Goal: Information Seeking & Learning: Find specific fact

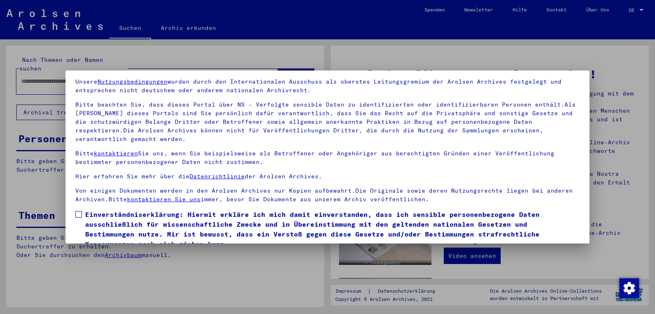
scroll to position [56, 0]
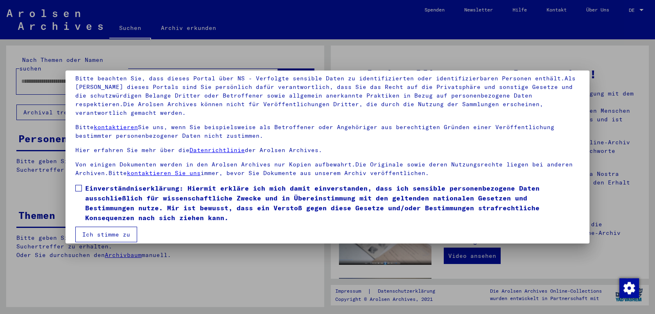
click at [75, 185] on span at bounding box center [78, 188] width 7 height 7
click at [91, 230] on button "Ich stimme zu" at bounding box center [106, 234] width 62 height 16
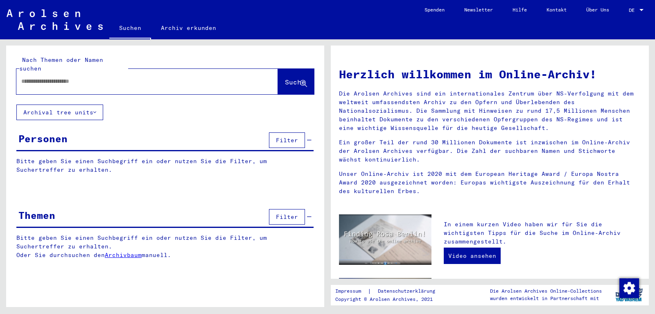
click at [66, 77] on input "text" at bounding box center [137, 81] width 232 height 9
type input "*"
type input "**********"
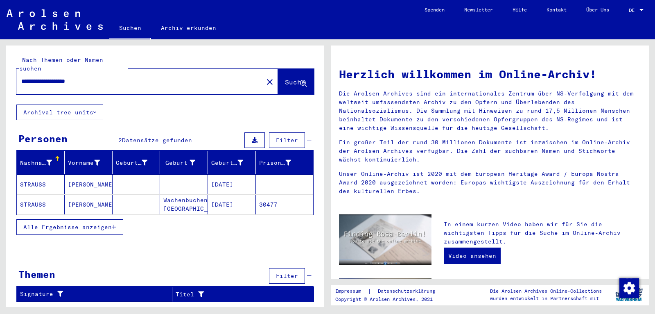
click at [75, 177] on mat-cell "[PERSON_NAME]" at bounding box center [89, 184] width 48 height 20
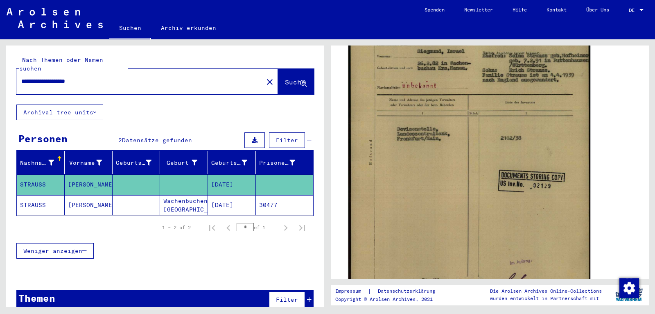
scroll to position [172, 0]
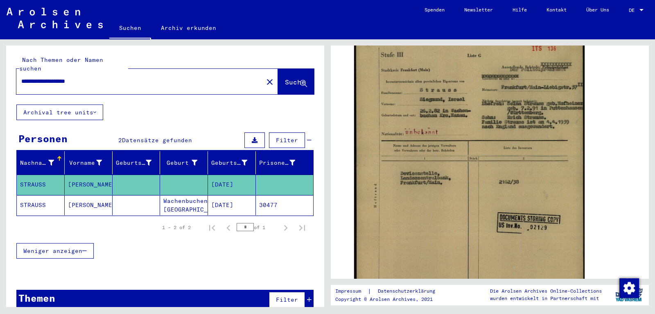
click at [116, 198] on mat-cell at bounding box center [137, 205] width 48 height 20
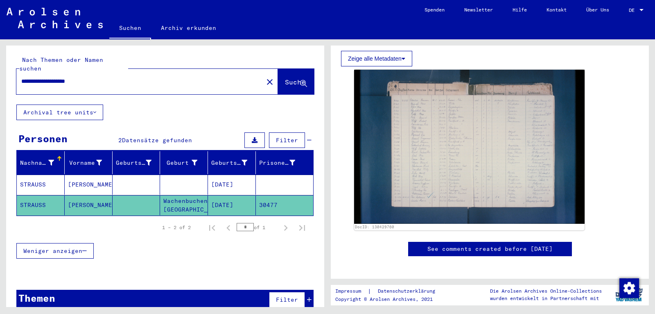
scroll to position [2, 0]
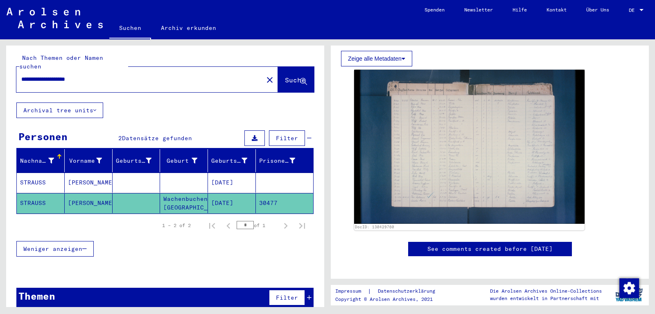
click at [118, 179] on mat-cell at bounding box center [137, 182] width 48 height 20
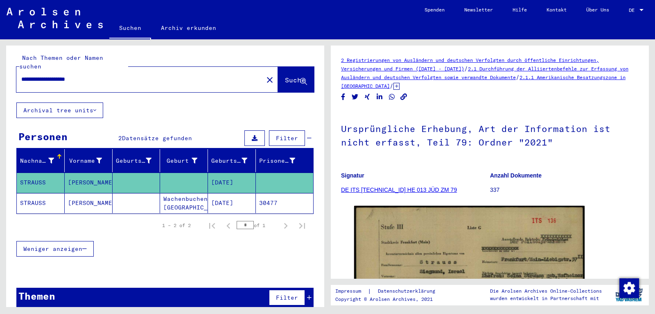
drag, startPoint x: 344, startPoint y: 53, endPoint x: 460, endPoint y: 72, distance: 117.8
click at [460, 72] on div "2 Registrierungen von Ausländern und deutschen Verfolgten durch öffentliche Ein…" at bounding box center [490, 161] width 318 height 233
copy link "Registrierungen von Ausländern und deutschen Verfolgten durch öffentliche Einri…"
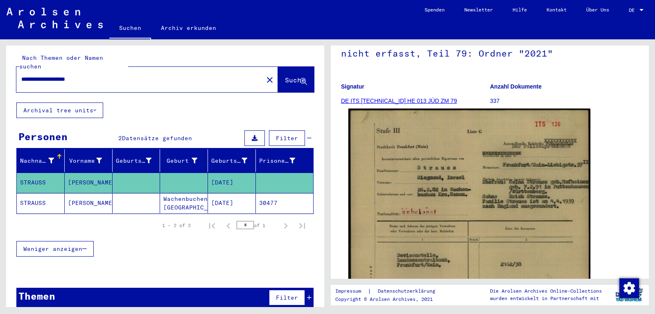
scroll to position [129, 0]
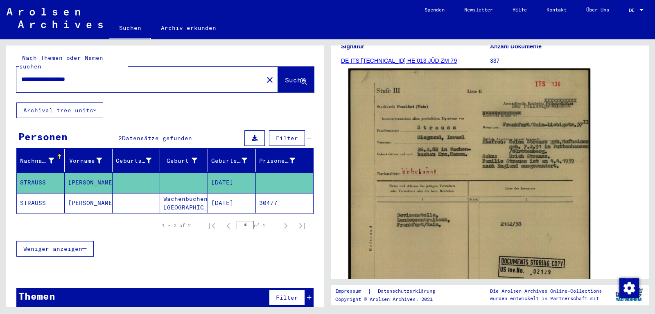
click at [492, 134] on img at bounding box center [470, 238] width 242 height 341
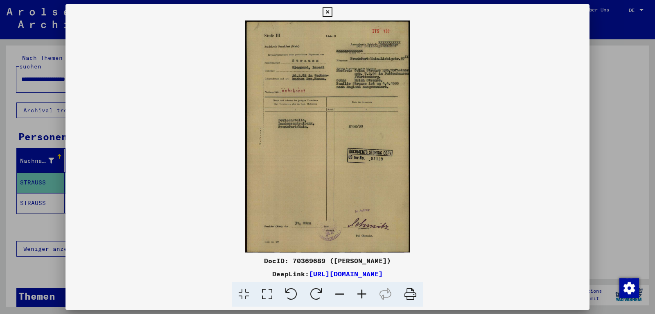
click at [368, 289] on icon at bounding box center [362, 294] width 22 height 25
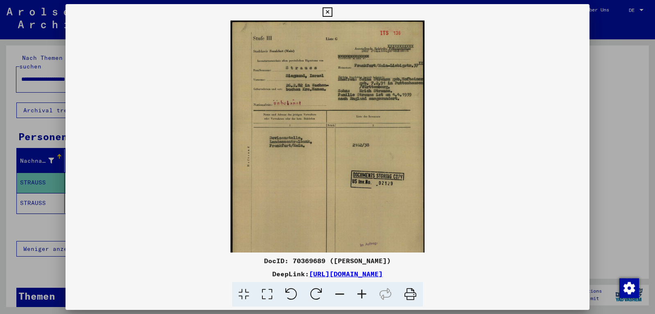
click at [368, 289] on icon at bounding box center [362, 294] width 22 height 25
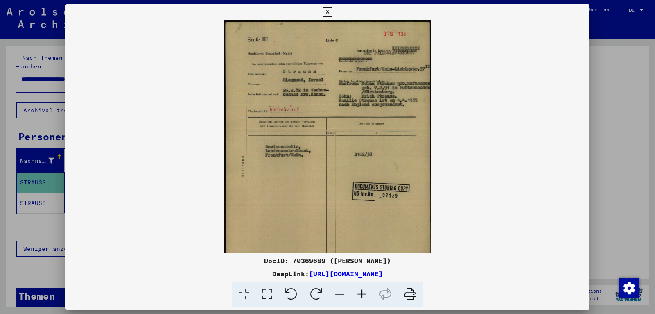
click at [369, 289] on icon at bounding box center [362, 294] width 22 height 25
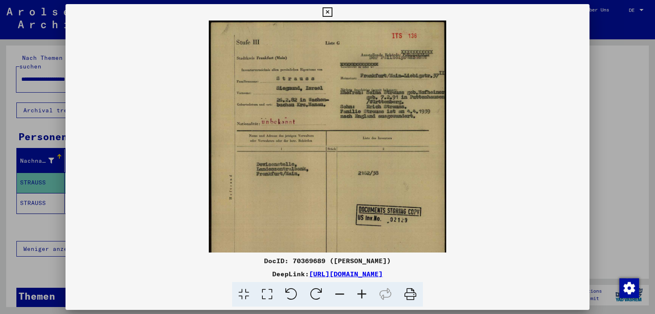
click at [369, 289] on icon at bounding box center [362, 294] width 22 height 25
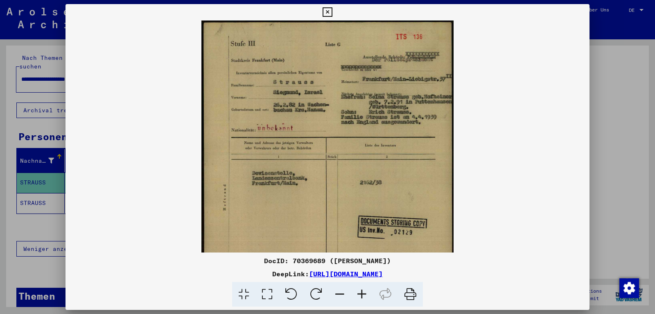
click at [369, 289] on icon at bounding box center [362, 294] width 22 height 25
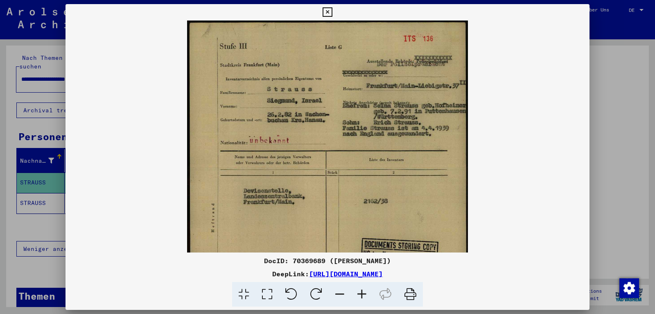
click at [369, 289] on icon at bounding box center [362, 294] width 22 height 25
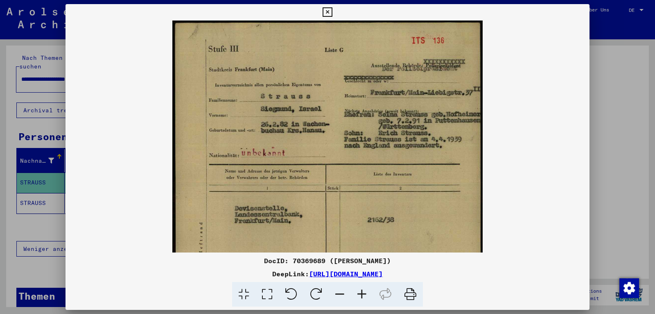
click at [369, 289] on icon at bounding box center [362, 294] width 22 height 25
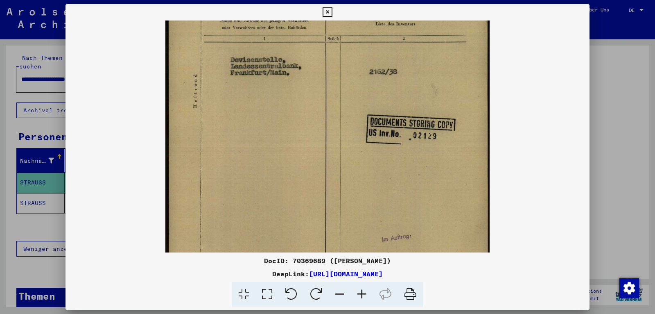
drag, startPoint x: 376, startPoint y: 181, endPoint x: 353, endPoint y: 48, distance: 136.0
click at [353, 48] on img at bounding box center [327, 91] width 325 height 457
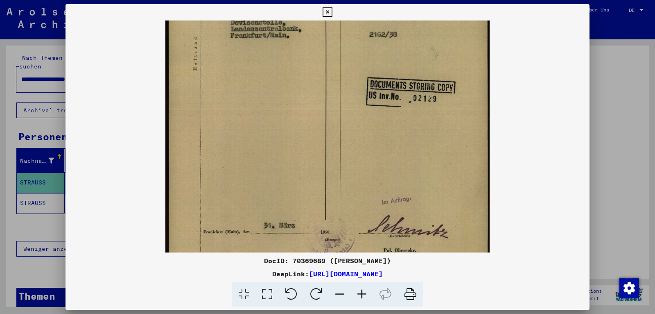
scroll to position [225, 0]
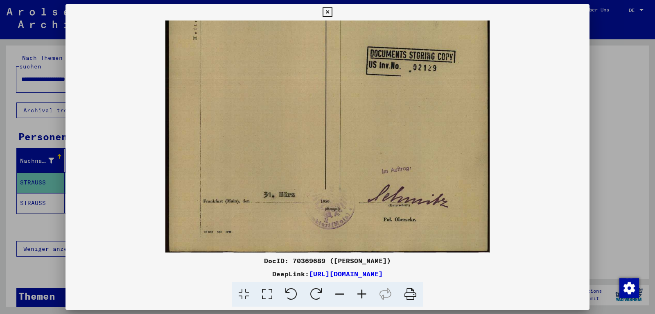
drag, startPoint x: 355, startPoint y: 132, endPoint x: 349, endPoint y: 30, distance: 102.6
click at [349, 30] on img at bounding box center [327, 23] width 325 height 457
drag, startPoint x: 585, startPoint y: 10, endPoint x: 531, endPoint y: 7, distance: 53.7
click at [332, 10] on icon at bounding box center [327, 12] width 9 height 10
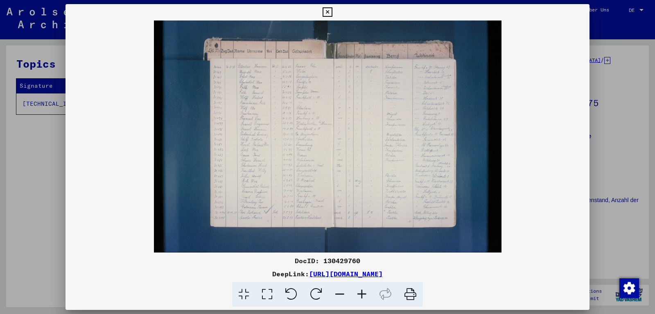
scroll to position [172, 0]
click at [332, 9] on icon at bounding box center [327, 12] width 9 height 10
